Goal: Browse casually

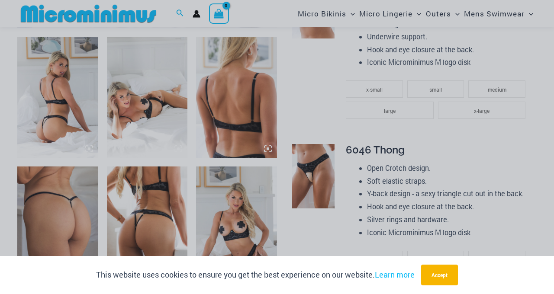
scroll to position [441, 0]
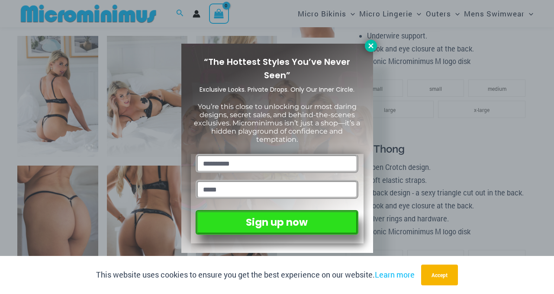
click at [372, 44] on icon at bounding box center [370, 45] width 5 height 5
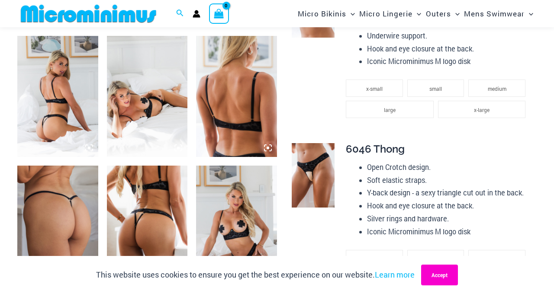
click at [434, 271] on button "Accept" at bounding box center [439, 275] width 37 height 21
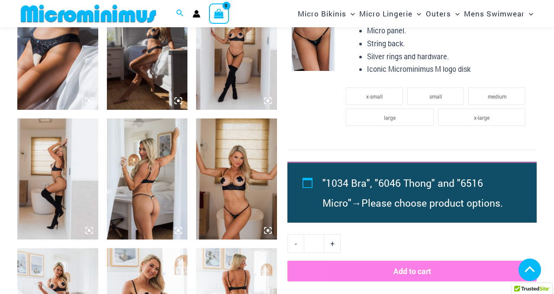
scroll to position [904, 0]
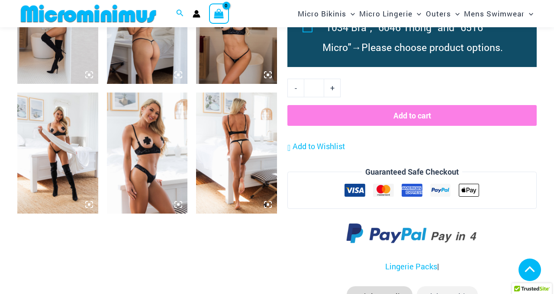
click at [233, 148] on img at bounding box center [236, 153] width 81 height 121
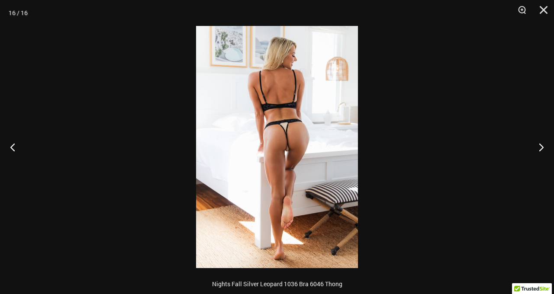
click at [277, 132] on img at bounding box center [277, 147] width 162 height 242
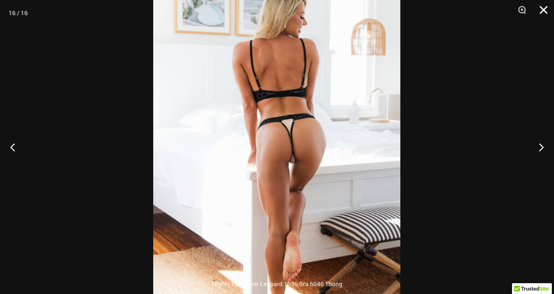
click at [542, 7] on button "Close" at bounding box center [541, 13] width 22 height 26
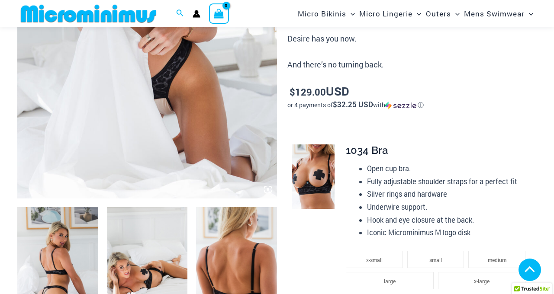
scroll to position [416, 0]
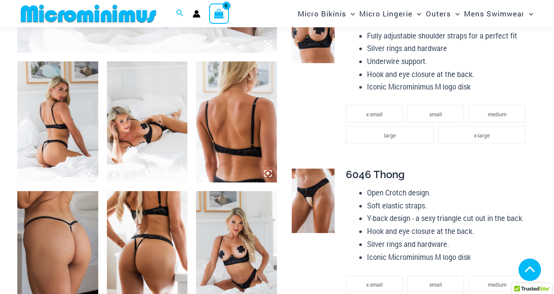
click at [238, 257] on img at bounding box center [236, 251] width 81 height 121
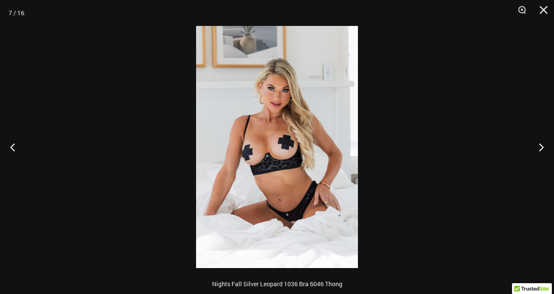
click at [262, 187] on img at bounding box center [277, 147] width 162 height 242
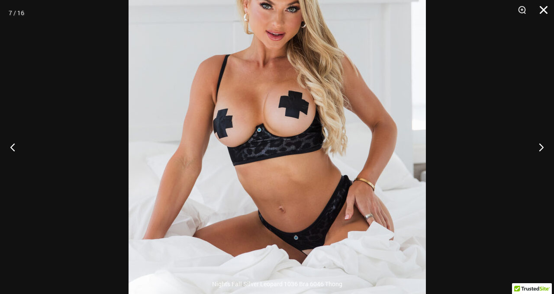
click at [540, 9] on button "Close" at bounding box center [541, 13] width 22 height 26
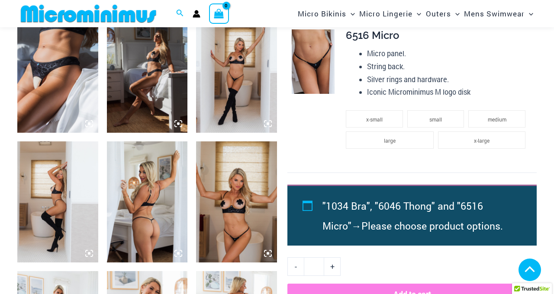
scroll to position [724, 0]
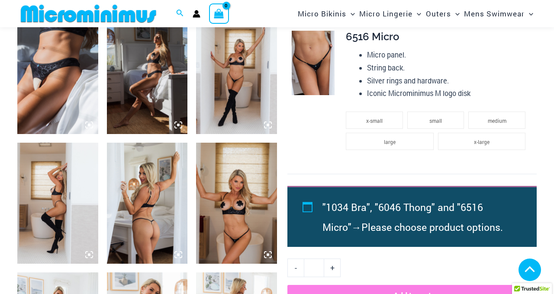
click at [80, 75] on img at bounding box center [57, 73] width 81 height 121
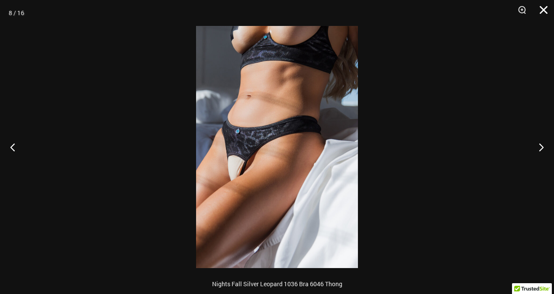
click at [543, 7] on button "Close" at bounding box center [541, 13] width 22 height 26
